Goal: Transaction & Acquisition: Purchase product/service

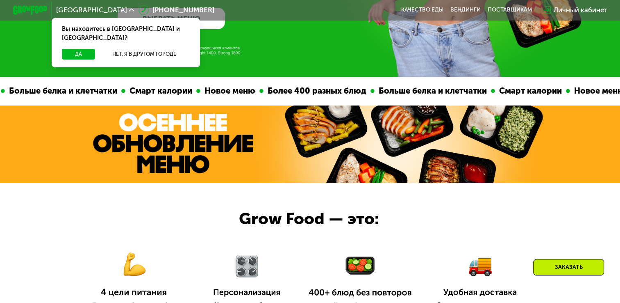
scroll to position [205, 0]
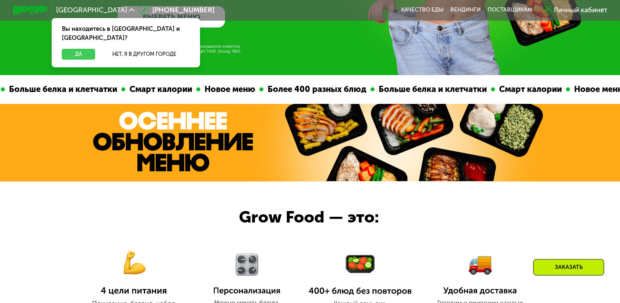
click at [68, 49] on button "Да" at bounding box center [78, 54] width 33 height 10
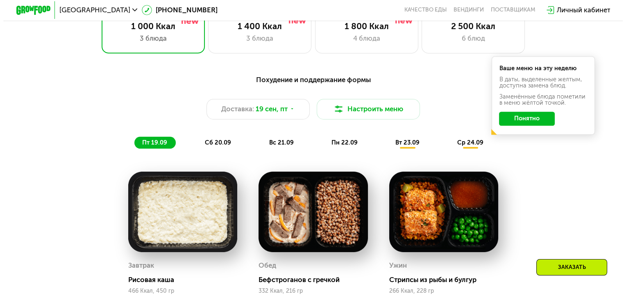
scroll to position [582, 0]
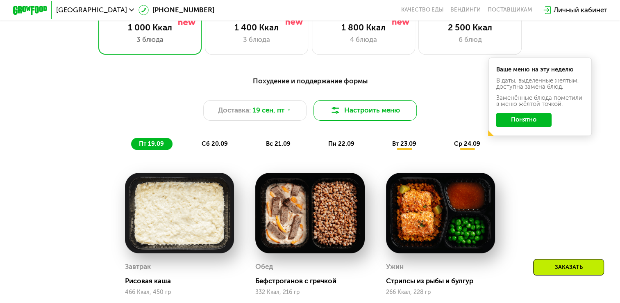
click at [358, 119] on button "Настроить меню" at bounding box center [365, 110] width 103 height 20
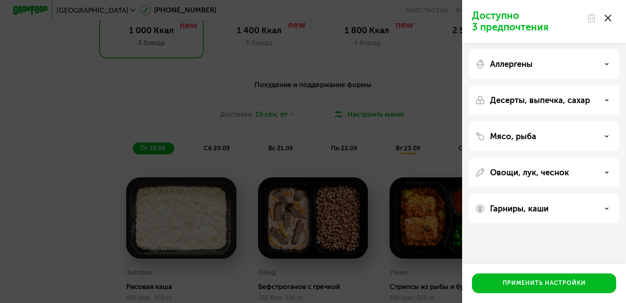
click at [606, 137] on icon at bounding box center [607, 136] width 4 height 4
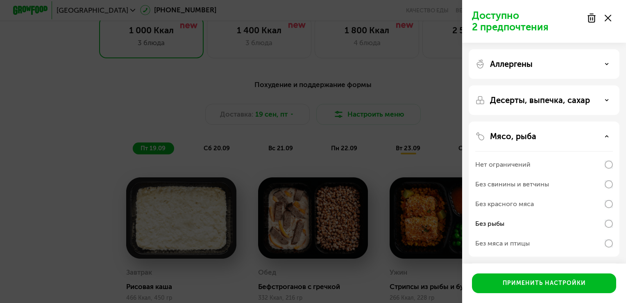
scroll to position [0, 0]
click at [572, 109] on div "Десерты, выпечка, сахар" at bounding box center [544, 100] width 151 height 30
click at [573, 105] on p "Десерты, выпечка, сахар" at bounding box center [540, 100] width 100 height 10
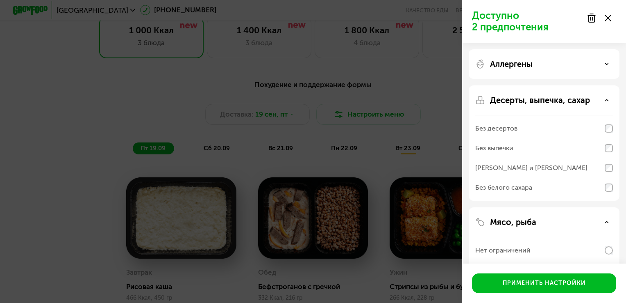
click at [571, 102] on p "Десерты, выпечка, сахар" at bounding box center [540, 100] width 100 height 10
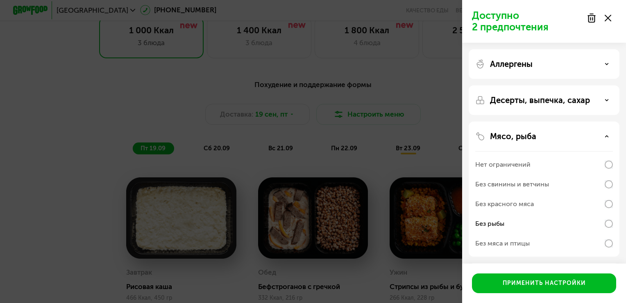
click at [568, 61] on div "Аллергены" at bounding box center [545, 64] width 138 height 10
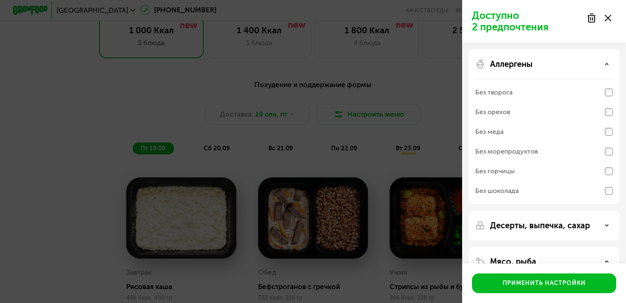
click at [564, 64] on div "Аллергены" at bounding box center [545, 64] width 138 height 10
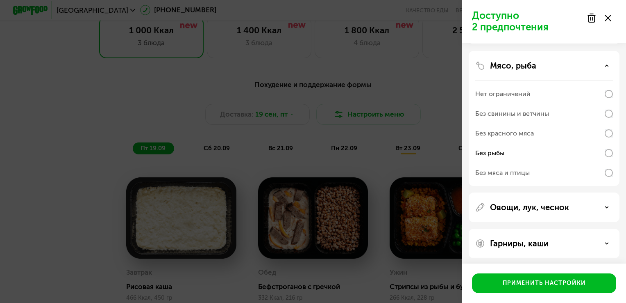
scroll to position [73, 0]
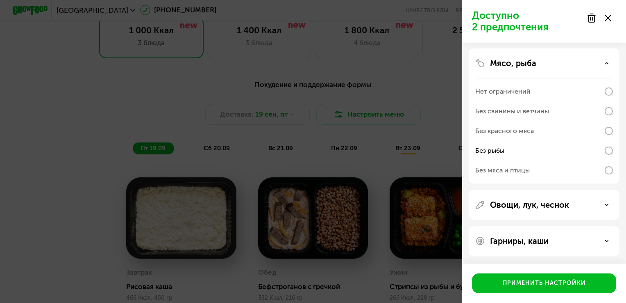
click at [544, 200] on p "Овощи, лук, чеснок" at bounding box center [529, 205] width 79 height 10
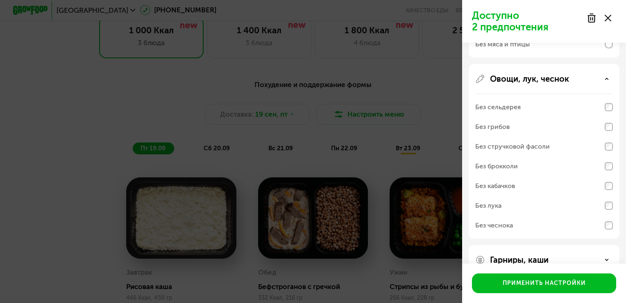
scroll to position [218, 0]
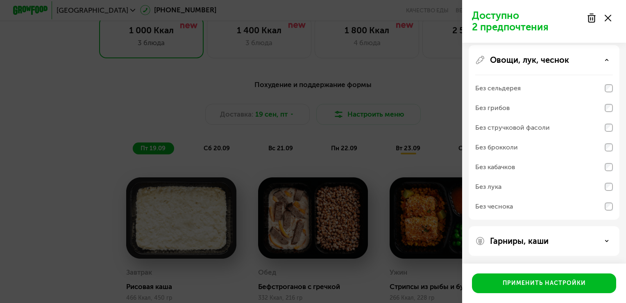
click at [508, 109] on div "Без грибов" at bounding box center [493, 108] width 34 height 10
click at [503, 163] on div "Без кабачков" at bounding box center [496, 167] width 40 height 10
click at [517, 241] on p "Гарниры, каши" at bounding box center [519, 241] width 59 height 10
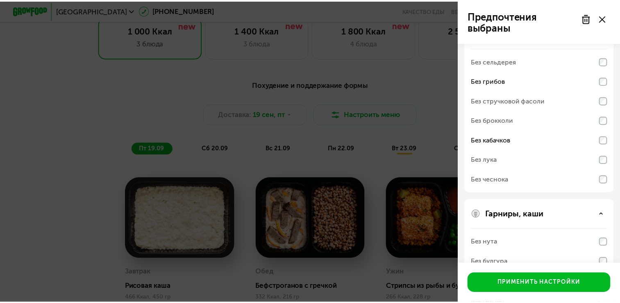
scroll to position [323, 0]
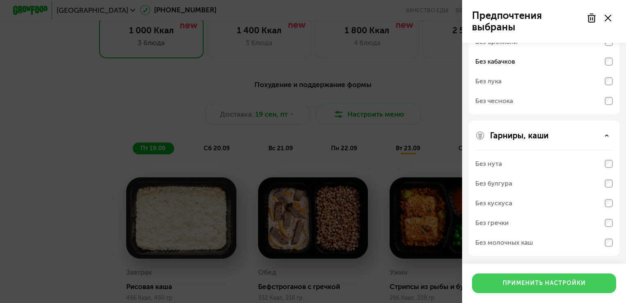
click at [546, 288] on button "Применить настройки" at bounding box center [544, 283] width 144 height 20
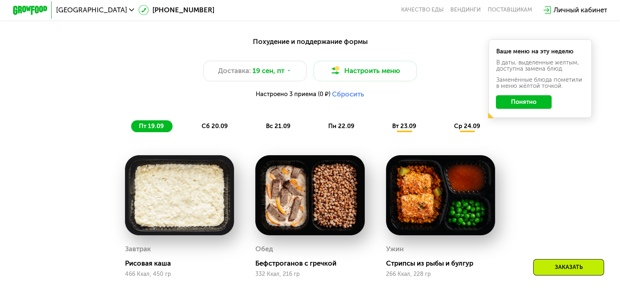
scroll to position [623, 0]
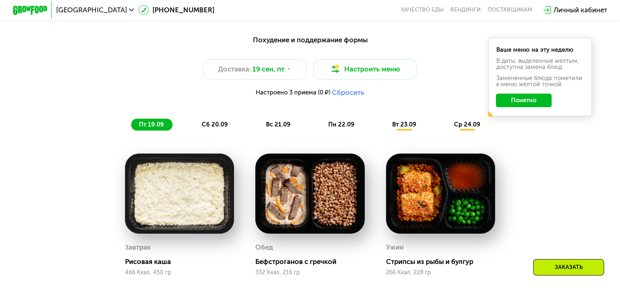
click at [514, 104] on button "Понятно" at bounding box center [524, 100] width 56 height 14
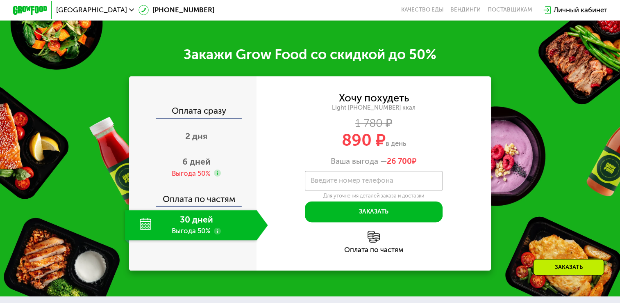
scroll to position [1033, 0]
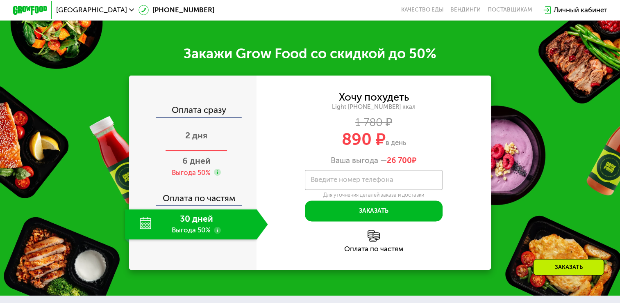
click at [187, 140] on span "2 дня" at bounding box center [196, 135] width 22 height 10
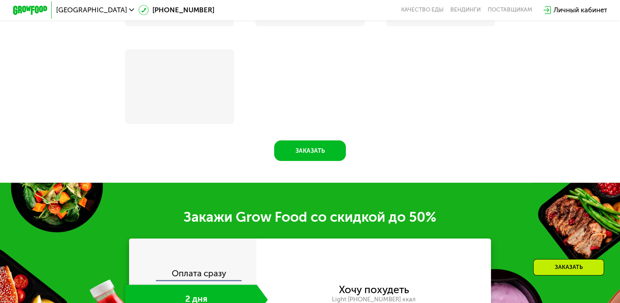
scroll to position [1199, 0]
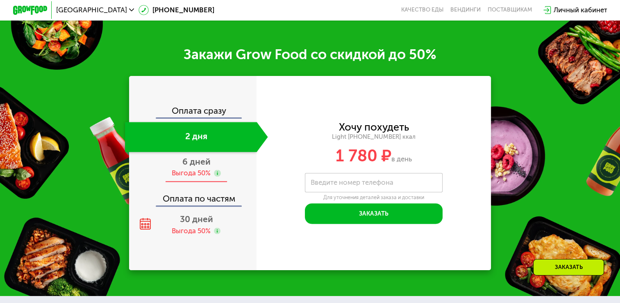
click at [193, 166] on span "6 дней" at bounding box center [196, 161] width 28 height 10
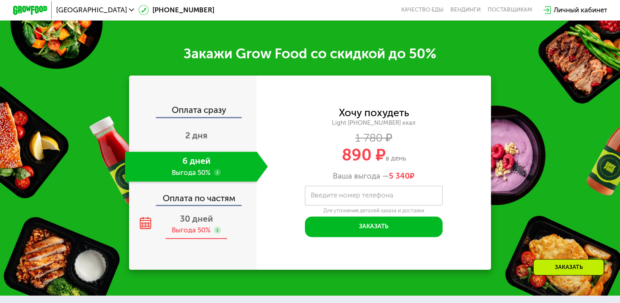
click at [208, 223] on span "30 дней" at bounding box center [196, 218] width 33 height 10
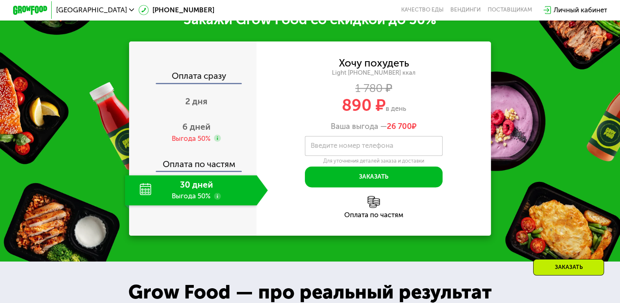
scroll to position [1074, 0]
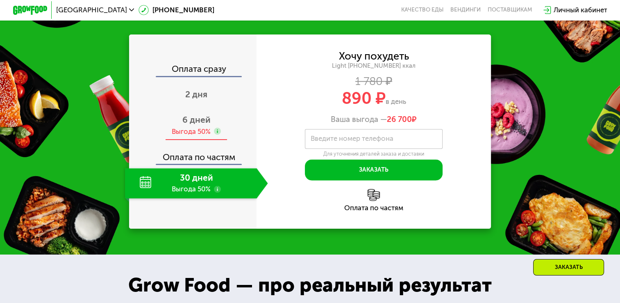
click at [189, 136] on div "Выгода 50%" at bounding box center [191, 131] width 39 height 9
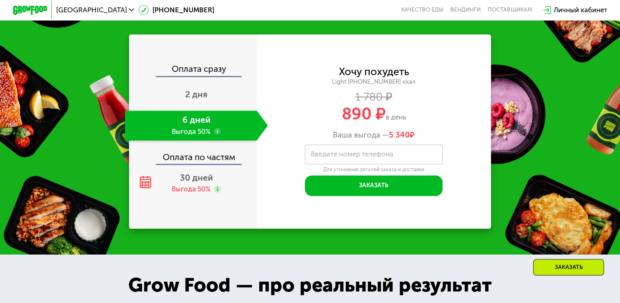
click at [184, 176] on div "Оплата сразу 2 дня 6 дней Выгода 50% Оплата по частям 30 дней Выгода 50%" at bounding box center [192, 131] width 127 height 134
click at [187, 182] on span "30 дней" at bounding box center [196, 177] width 33 height 10
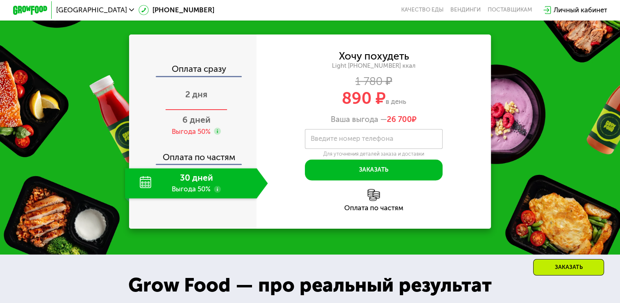
click at [195, 99] on span "2 дня" at bounding box center [196, 94] width 22 height 10
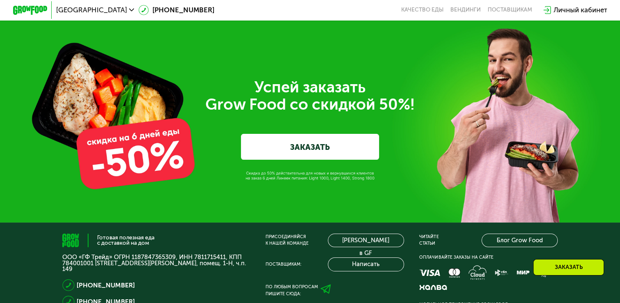
scroll to position [2733, 0]
